Goal: Check status: Check status

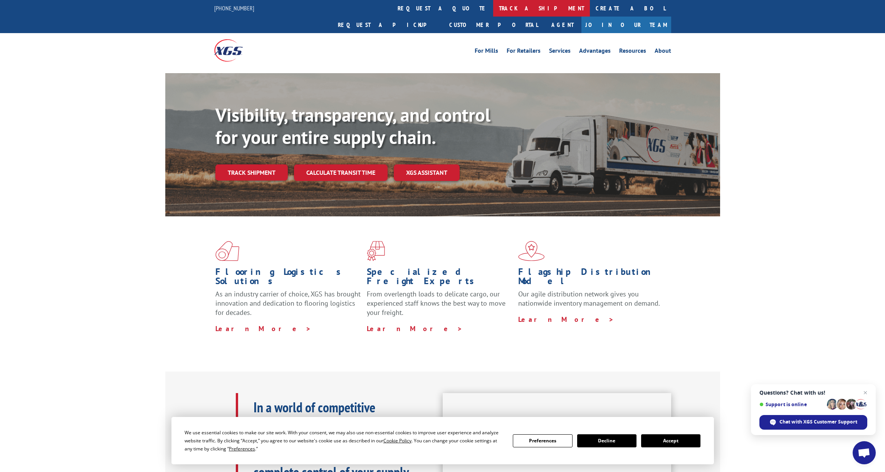
click at [493, 10] on link "track a shipment" at bounding box center [541, 8] width 97 height 17
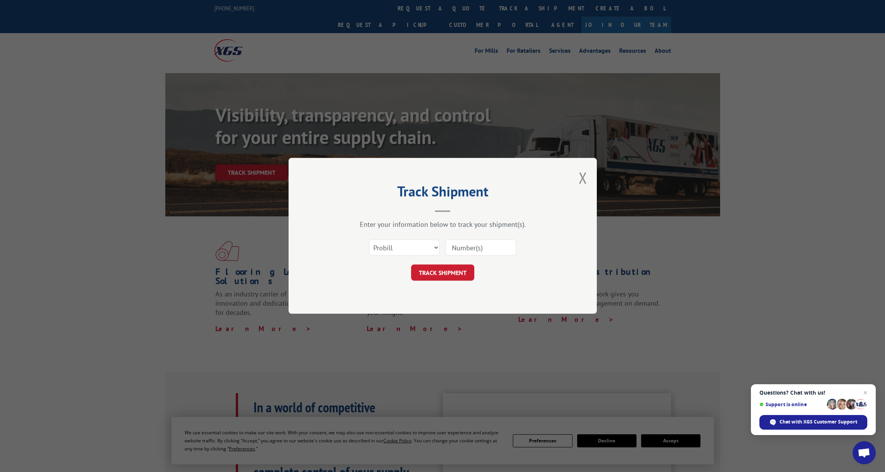
click at [486, 249] on input at bounding box center [480, 248] width 71 height 16
paste input "17346566SC1"
type input "17346566SC1"
click at [434, 248] on select "Select category... Probill BOL PO" at bounding box center [404, 248] width 71 height 16
click at [369, 240] on select "Select category... Probill BOL PO" at bounding box center [404, 248] width 71 height 16
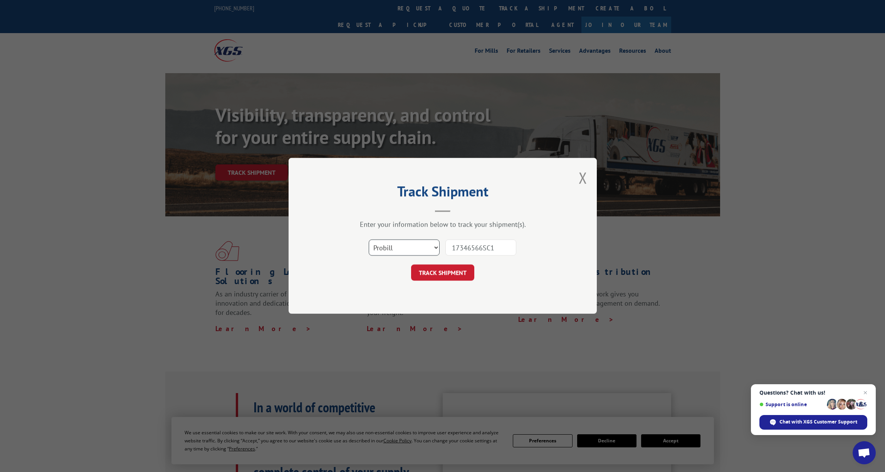
scroll to position [0, 0]
click at [450, 273] on button "TRACK SHIPMENT" at bounding box center [442, 273] width 63 height 16
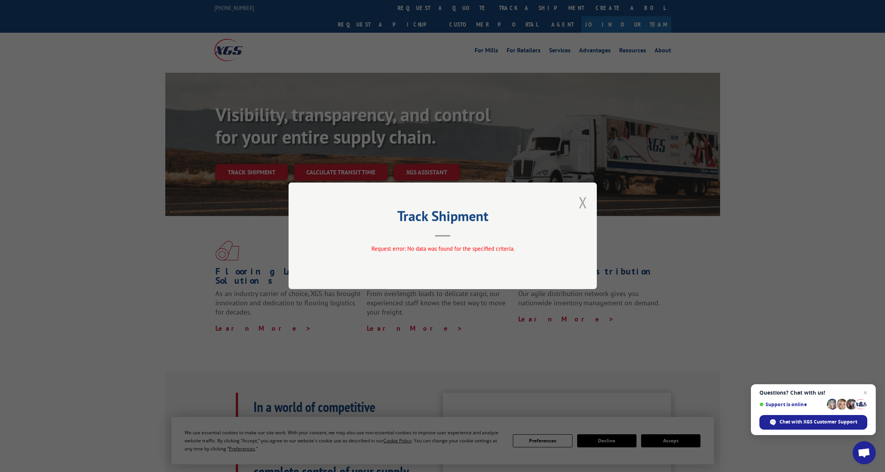
click at [581, 201] on button "Close modal" at bounding box center [583, 202] width 8 height 20
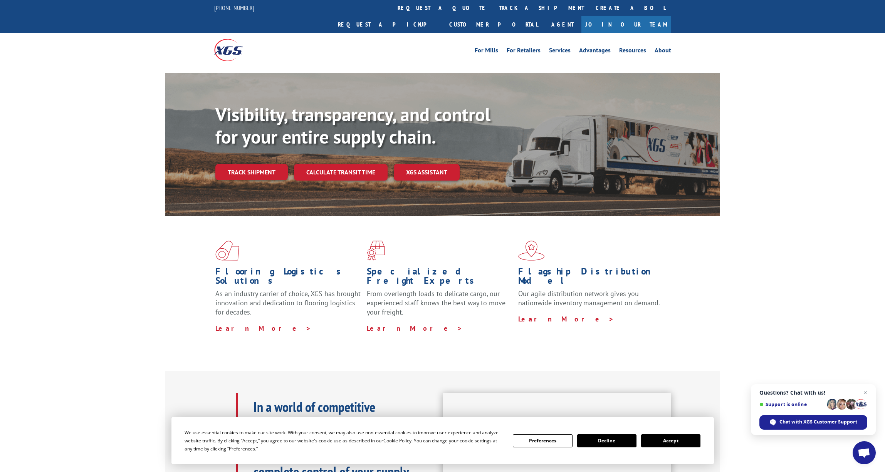
scroll to position [0, 0]
click at [493, 10] on link "track a shipment" at bounding box center [541, 8] width 97 height 17
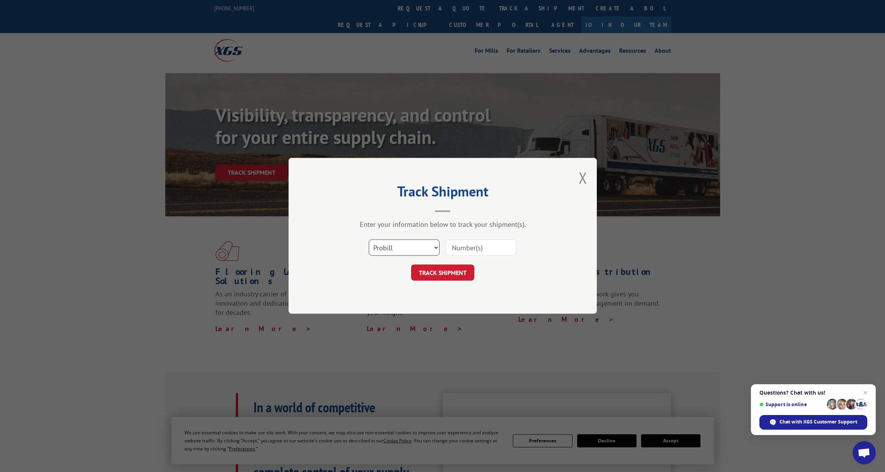
click at [431, 244] on select "Select category... Probill BOL PO" at bounding box center [404, 248] width 71 height 16
select select "bol"
click at [369, 240] on select "Select category... Probill BOL PO" at bounding box center [404, 248] width 71 height 16
click at [479, 247] on input at bounding box center [480, 248] width 71 height 16
paste input "17346566SC1"
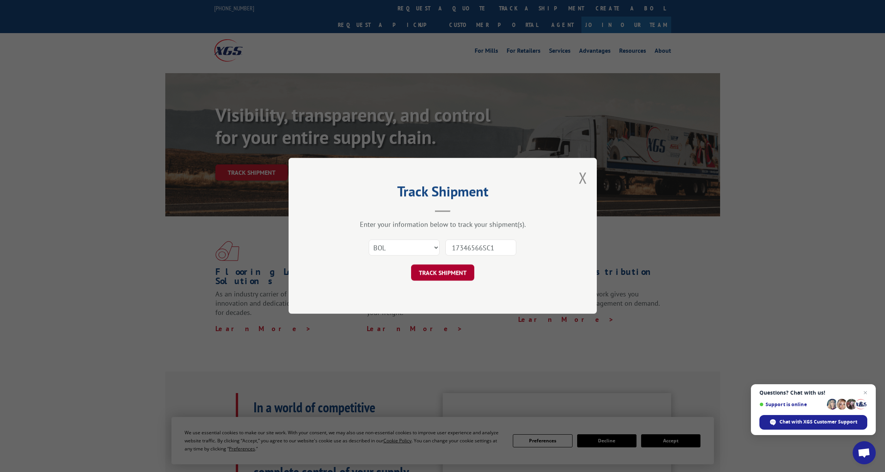
type input "17346566SC1"
click at [447, 274] on button "TRACK SHIPMENT" at bounding box center [442, 273] width 63 height 16
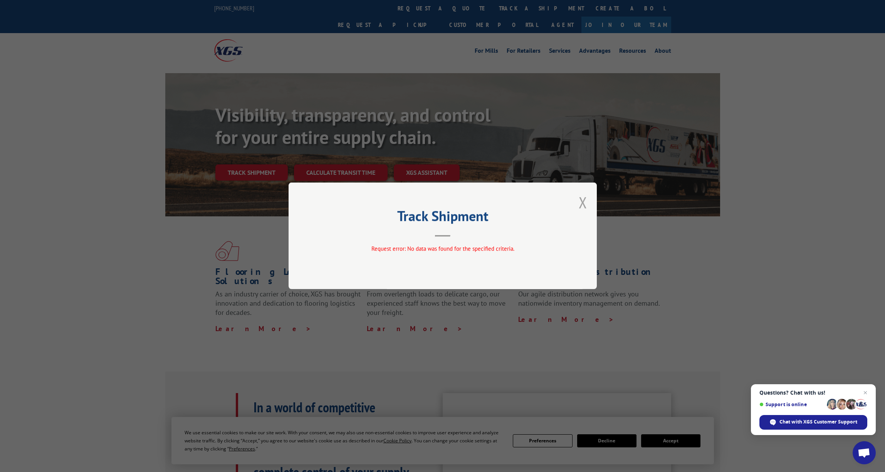
click at [581, 199] on button "Close modal" at bounding box center [583, 202] width 8 height 20
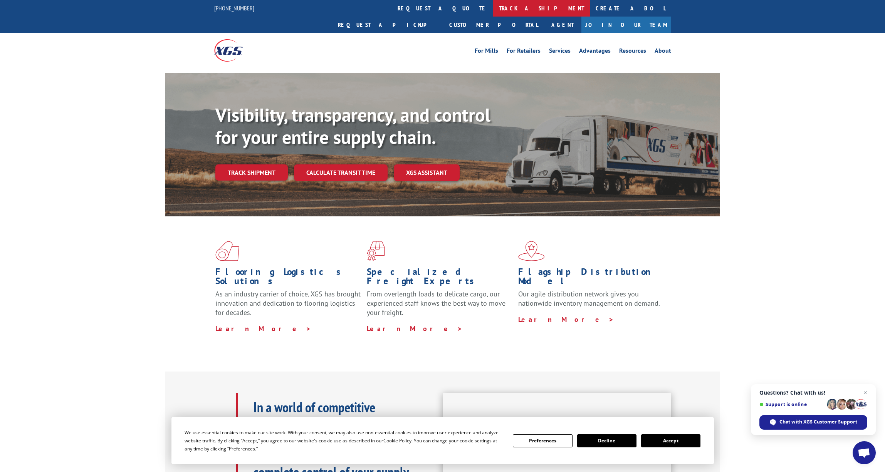
click at [493, 8] on link "track a shipment" at bounding box center [541, 8] width 97 height 17
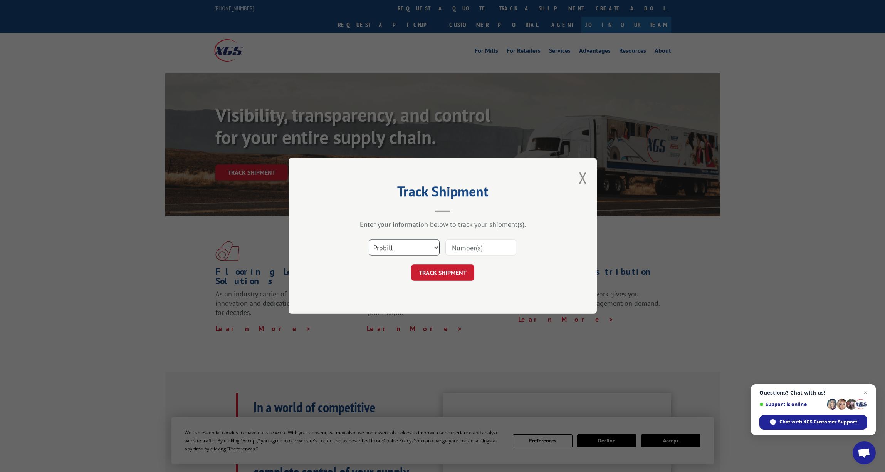
click at [436, 247] on select "Select category... Probill BOL PO" at bounding box center [404, 248] width 71 height 16
select select "po"
click at [369, 240] on select "Select category... Probill BOL PO" at bounding box center [404, 248] width 71 height 16
click at [461, 248] on input at bounding box center [480, 248] width 71 height 16
paste input "17346566SC1"
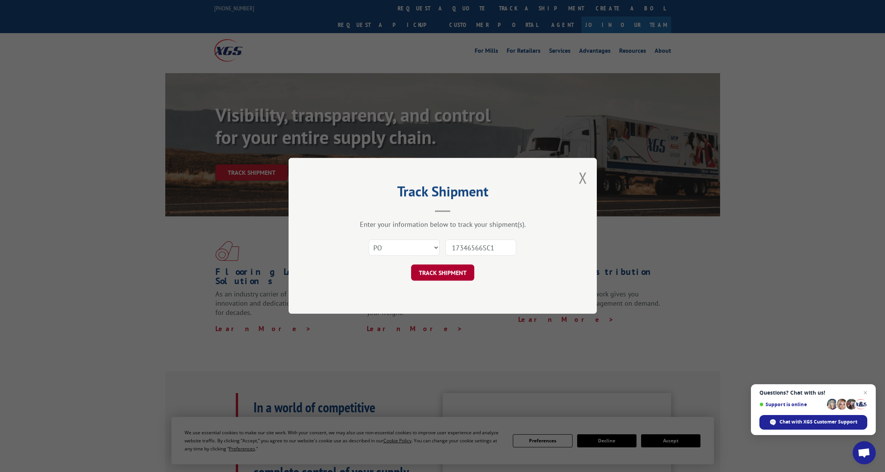
type input "17346566SC1"
click at [452, 275] on button "TRACK SHIPMENT" at bounding box center [442, 273] width 63 height 16
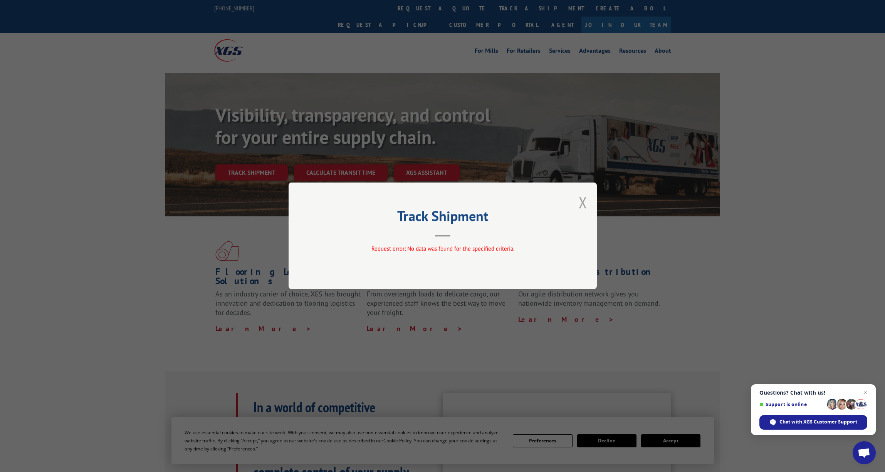
click at [584, 201] on button "Close modal" at bounding box center [583, 202] width 8 height 20
